Goal: Information Seeking & Learning: Learn about a topic

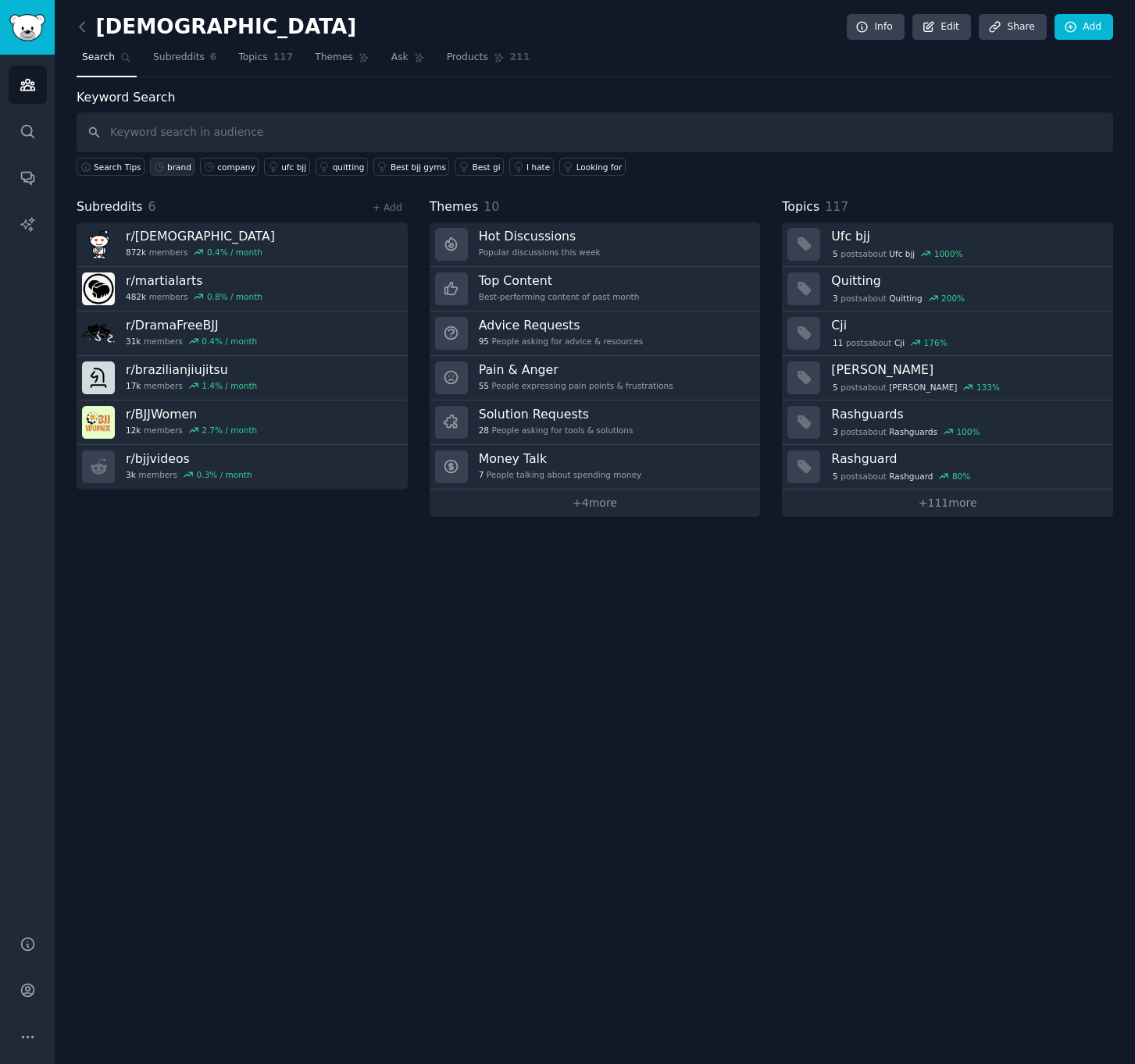
click at [170, 168] on div "brand" at bounding box center [179, 166] width 25 height 11
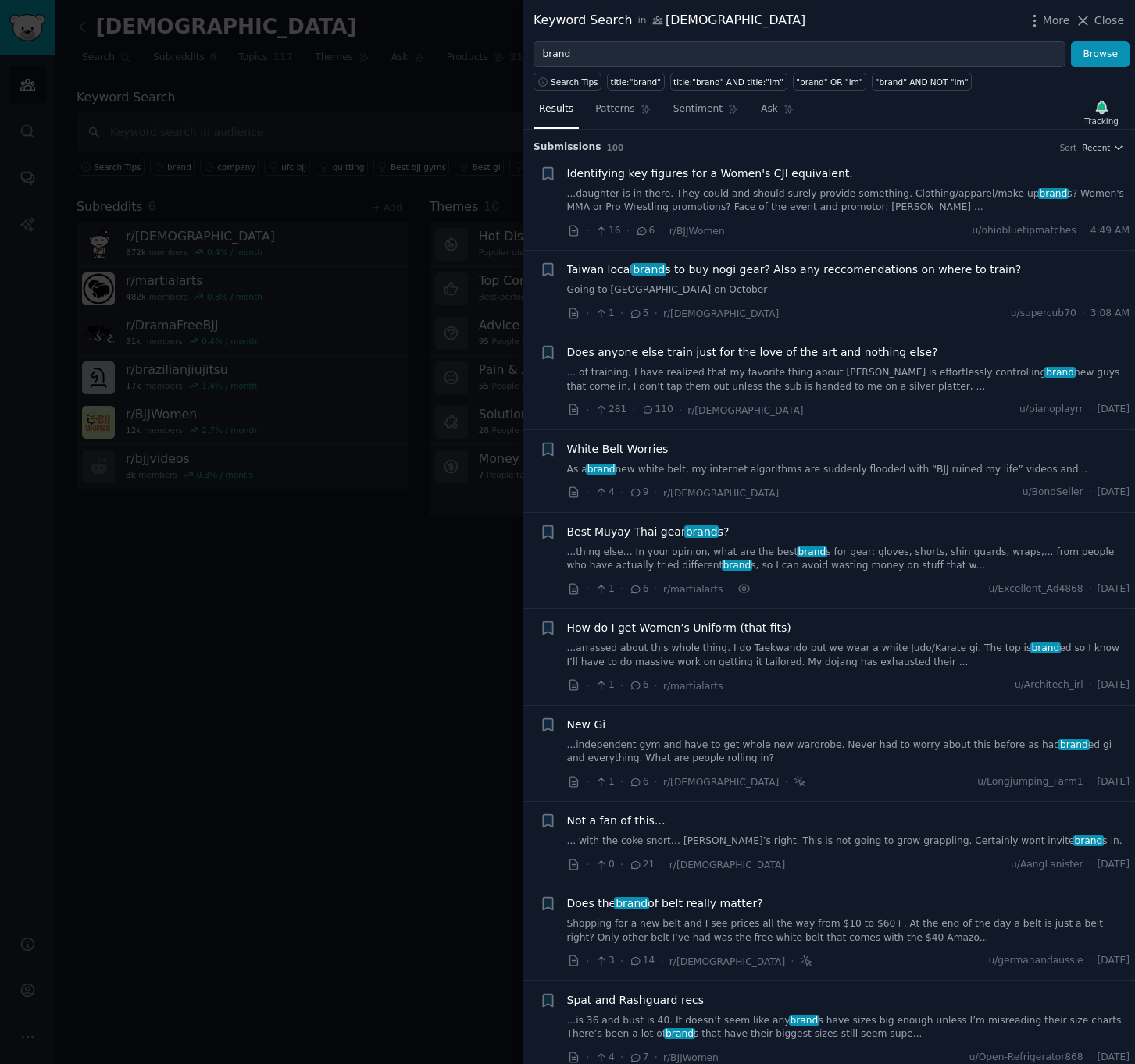
click at [787, 271] on span "Taiwan local brand s to buy nogi gear? Also any reccomendations on where to tra…" at bounding box center [794, 269] width 455 height 16
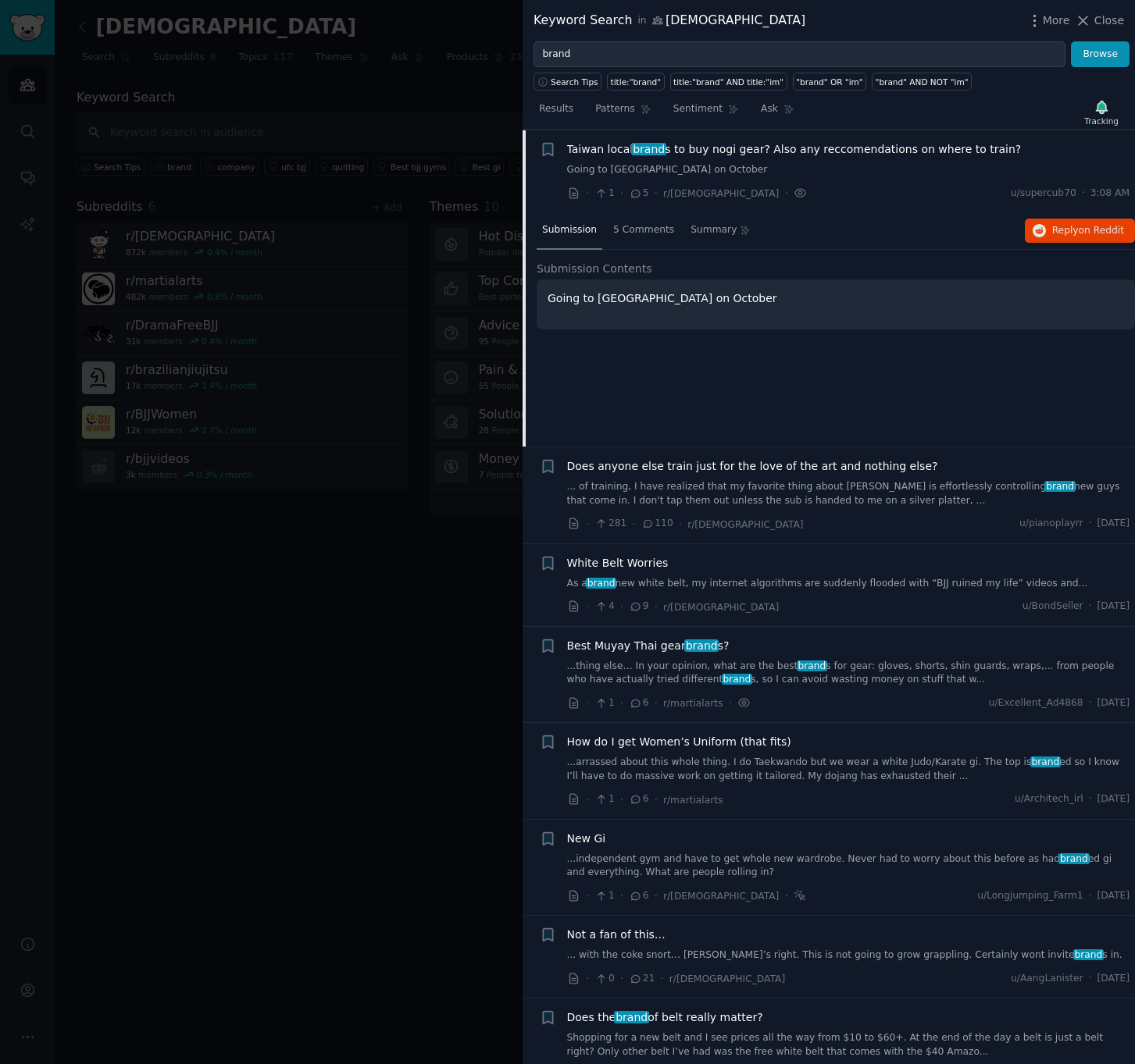
scroll to position [121, 0]
click at [1058, 235] on span "Reply on Reddit" at bounding box center [1088, 230] width 72 height 14
click at [819, 150] on span "Taiwan local brand s to buy nogi gear? Also any reccomendations on where to tra…" at bounding box center [794, 149] width 455 height 16
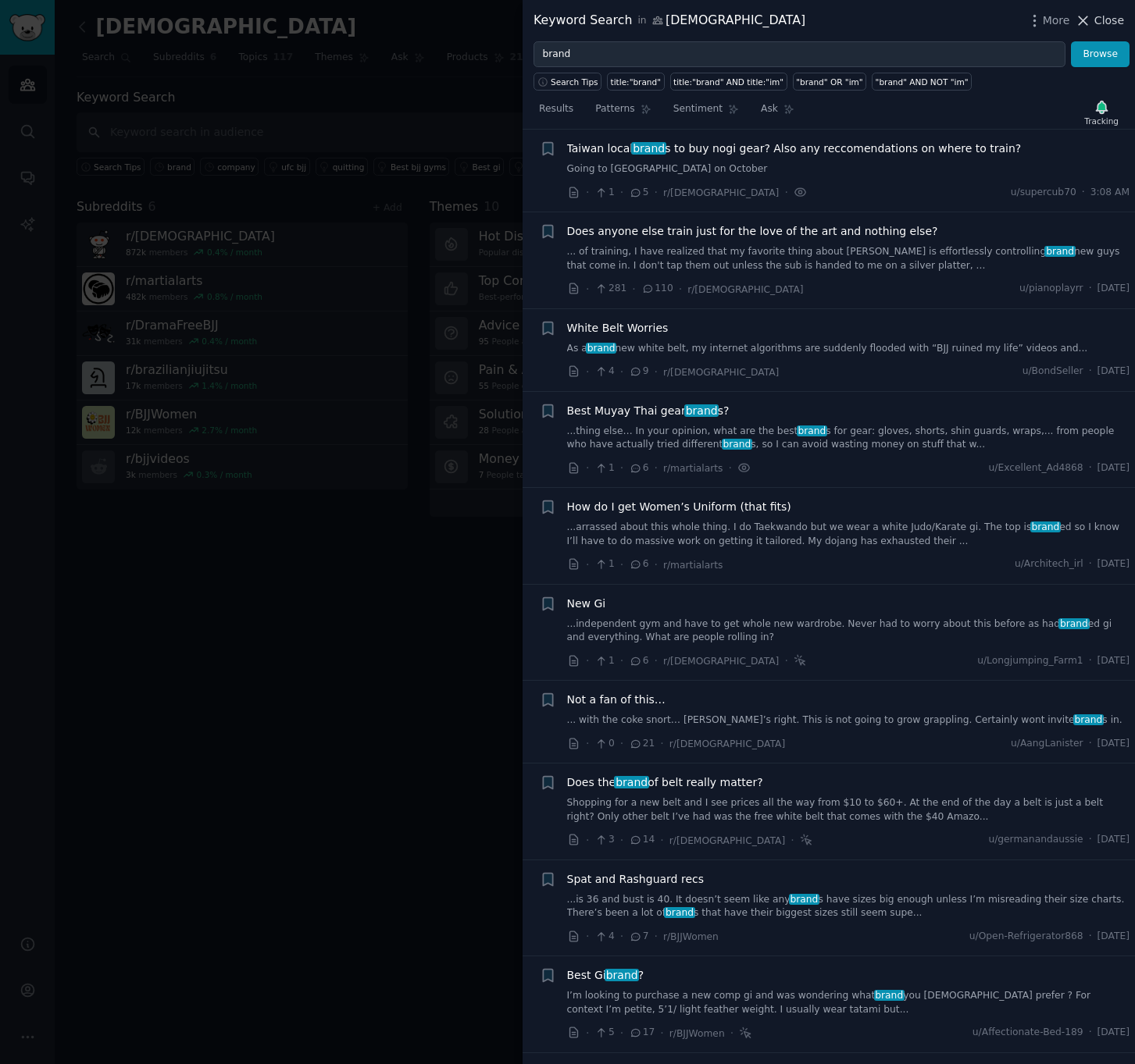
click at [1109, 17] on span "Close" at bounding box center [1109, 20] width 30 height 16
